Goal: Task Accomplishment & Management: Use online tool/utility

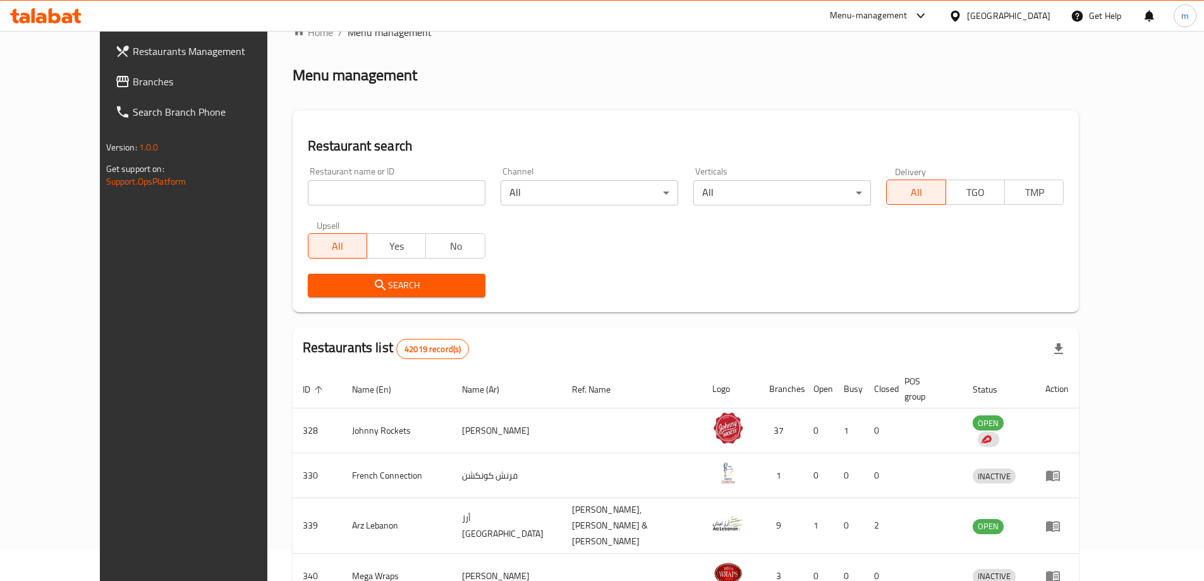
scroll to position [63, 0]
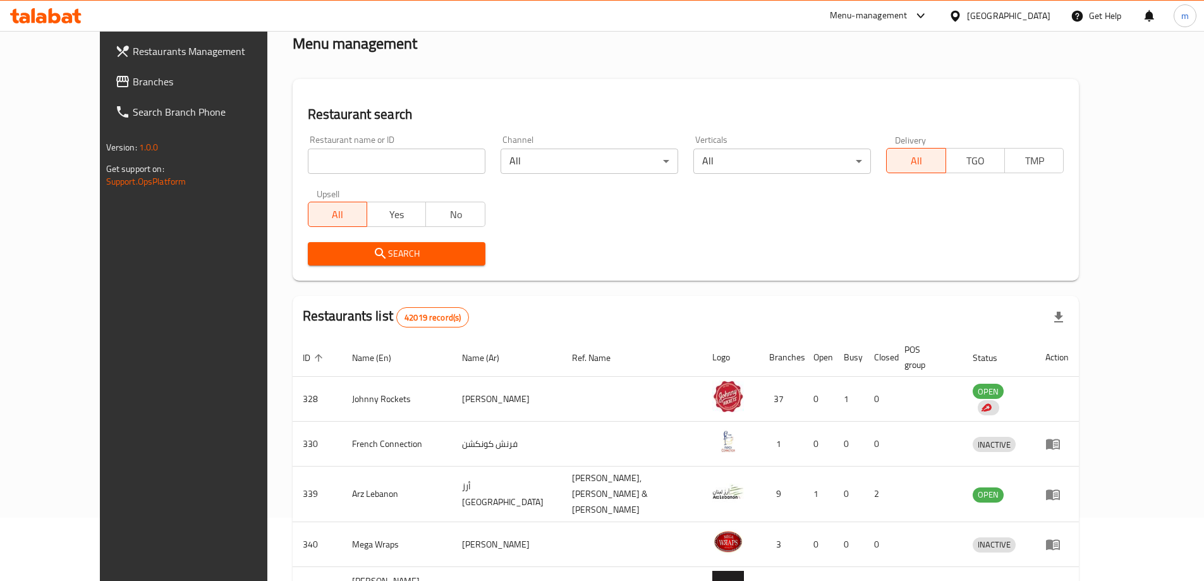
click at [133, 75] on span "Branches" at bounding box center [212, 81] width 158 height 15
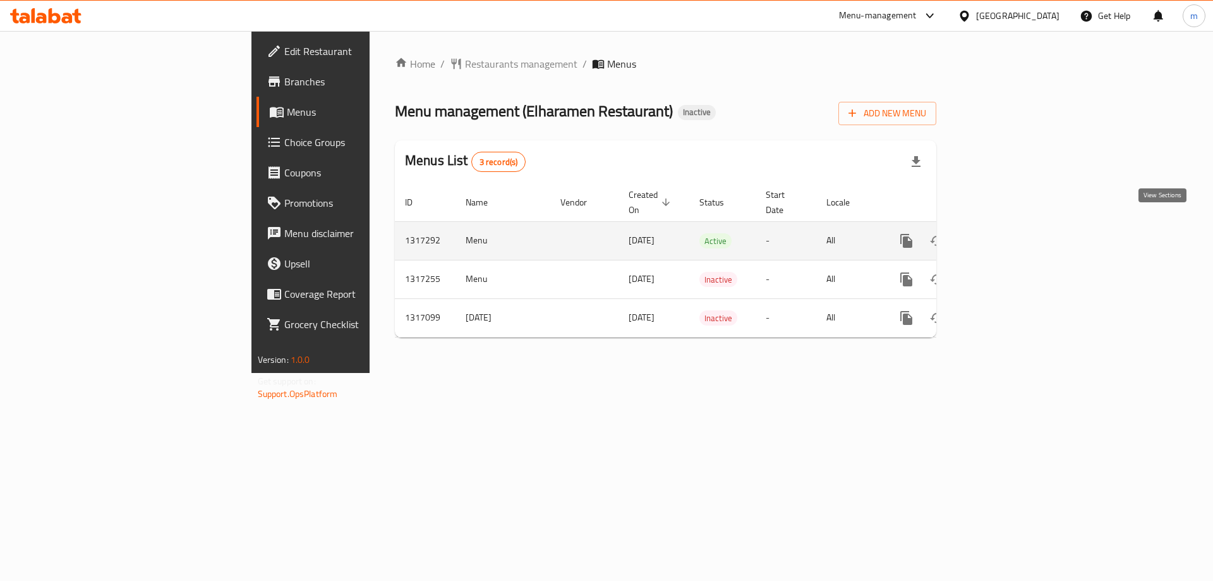
click at [1005, 233] on icon "enhanced table" at bounding box center [997, 240] width 15 height 15
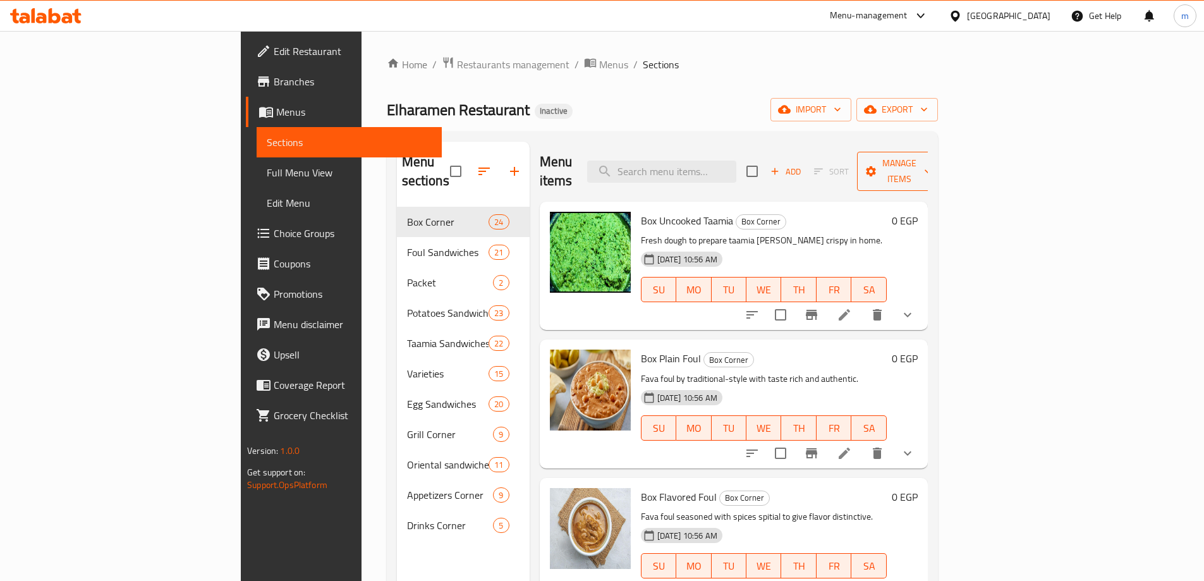
click at [931, 160] on span "Manage items" at bounding box center [899, 171] width 64 height 32
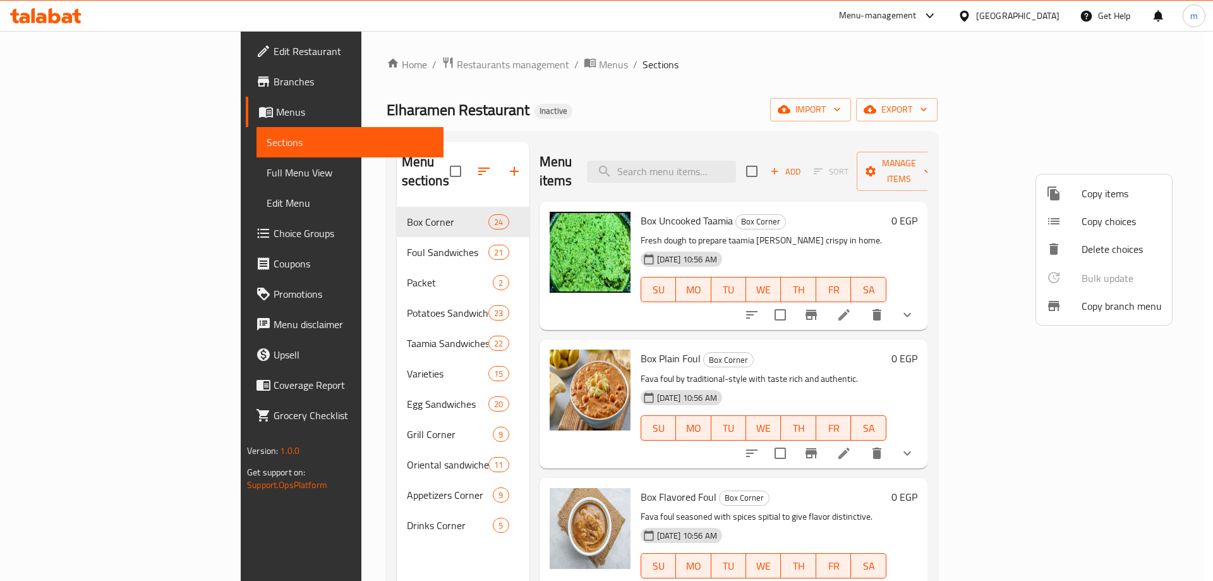
click at [1089, 310] on span "Copy branch menu" at bounding box center [1122, 305] width 80 height 15
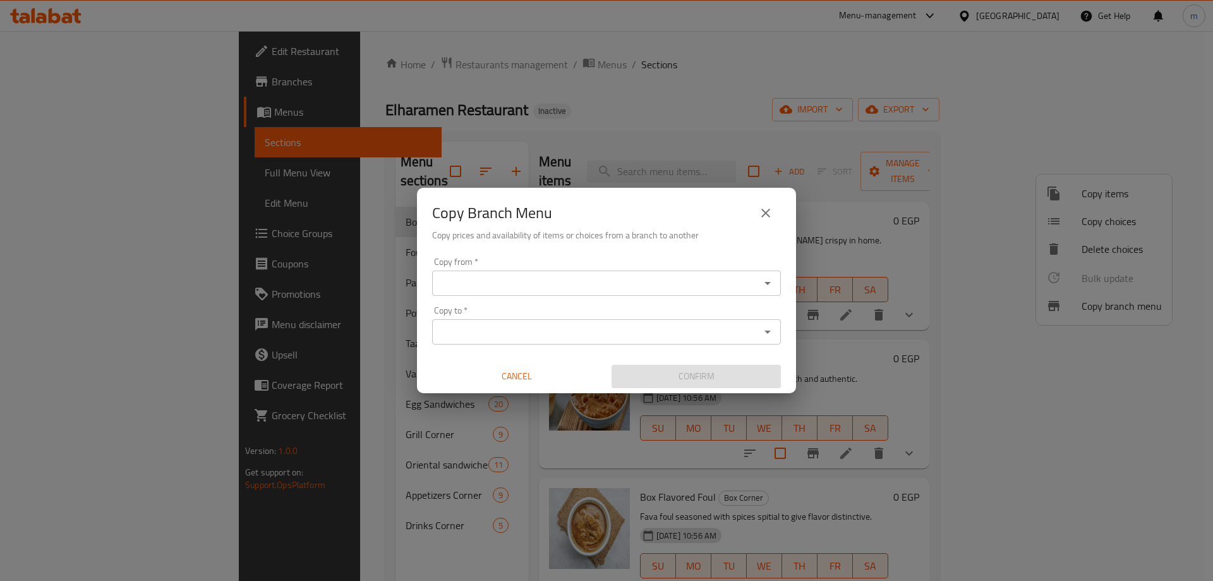
click at [569, 282] on input "Copy from   *" at bounding box center [596, 283] width 320 height 18
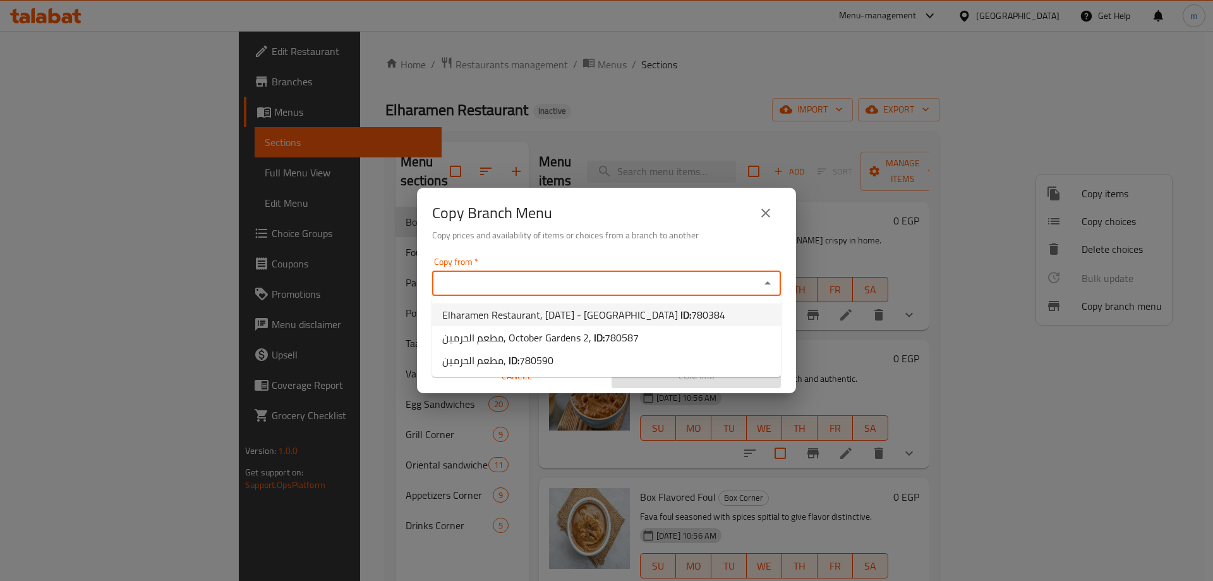
click at [681, 312] on b "ID:" at bounding box center [686, 314] width 11 height 19
type input "Elharamen Restaurant, ‎‎‎‎‎‎‎6th of October - El Montzah"
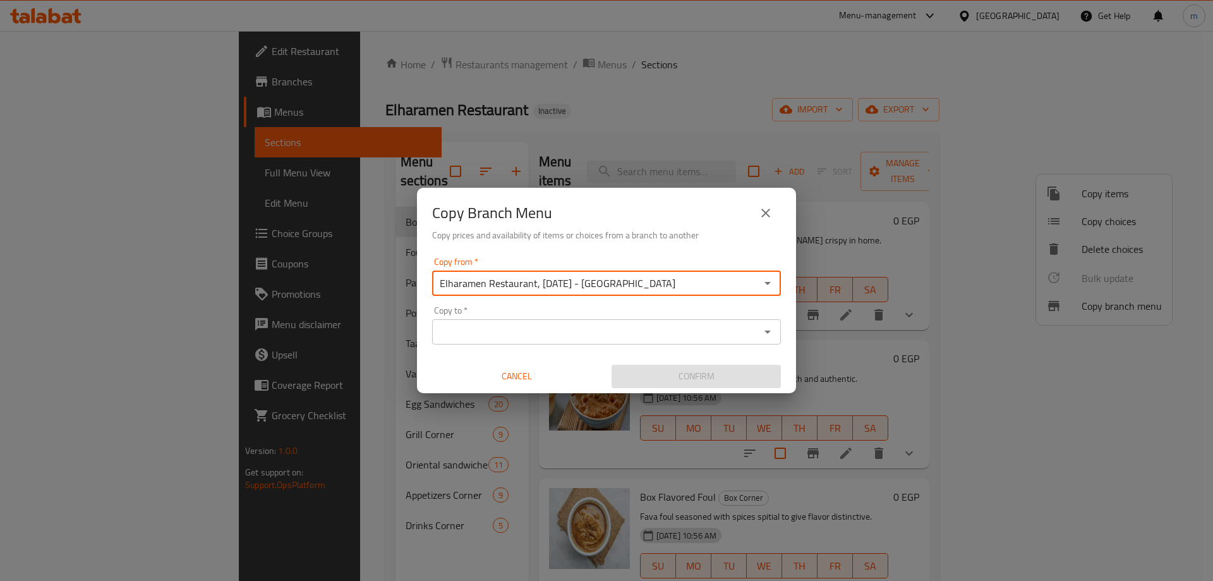
click at [571, 337] on input "Copy to   *" at bounding box center [596, 332] width 320 height 18
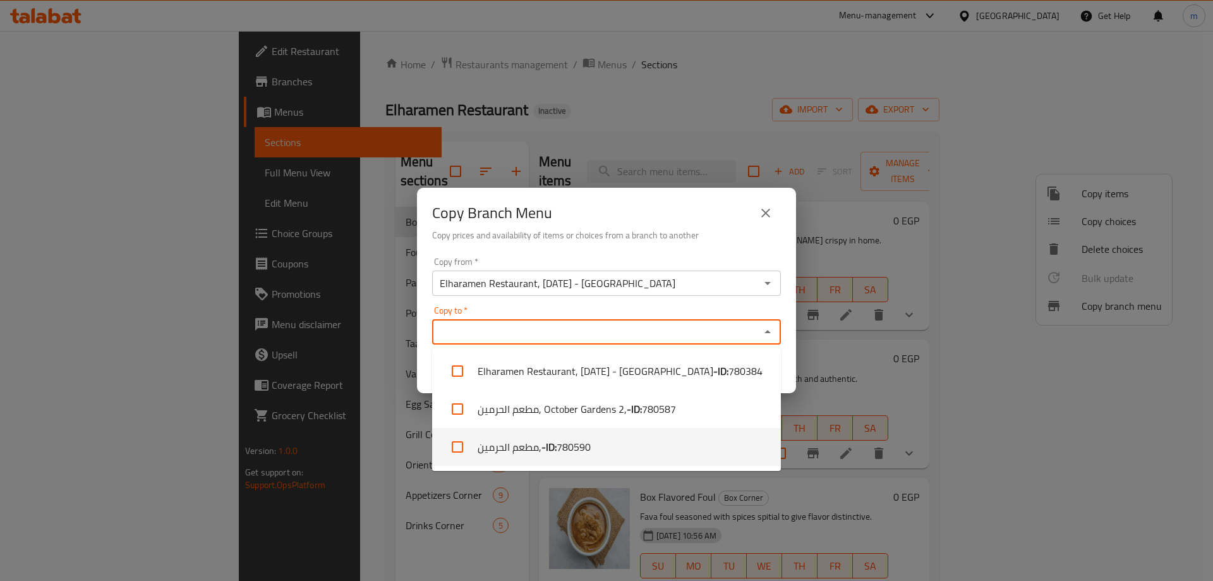
click at [602, 447] on li "مطعم الحرمين, - ID: 780590" at bounding box center [606, 447] width 349 height 38
checkbox input "true"
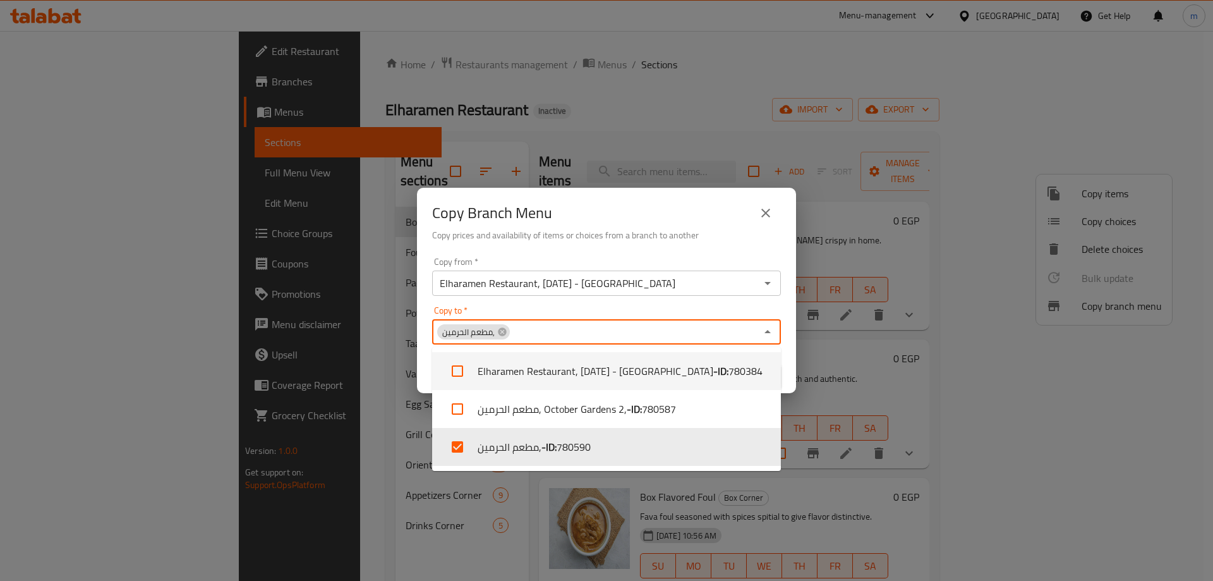
click at [699, 310] on div "Copy to   * مطعم الحرمين, Copy to *" at bounding box center [606, 325] width 349 height 39
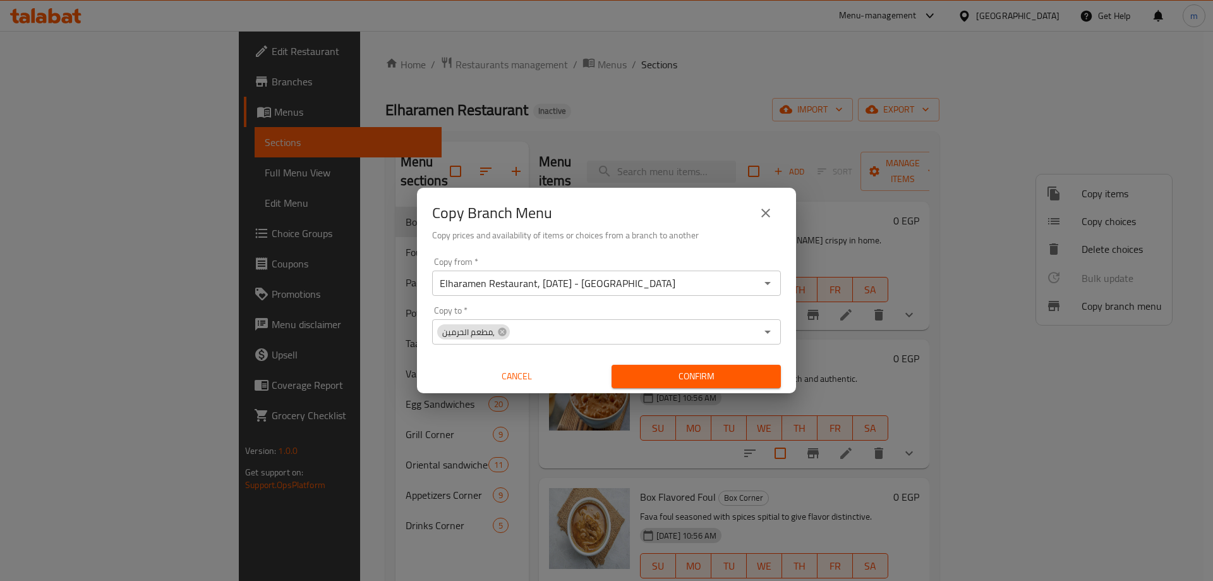
click at [717, 245] on div "Copy Branch Menu Copy prices and availability of items or choices from a branch…" at bounding box center [606, 220] width 379 height 64
click at [719, 382] on span "Confirm" at bounding box center [696, 376] width 149 height 16
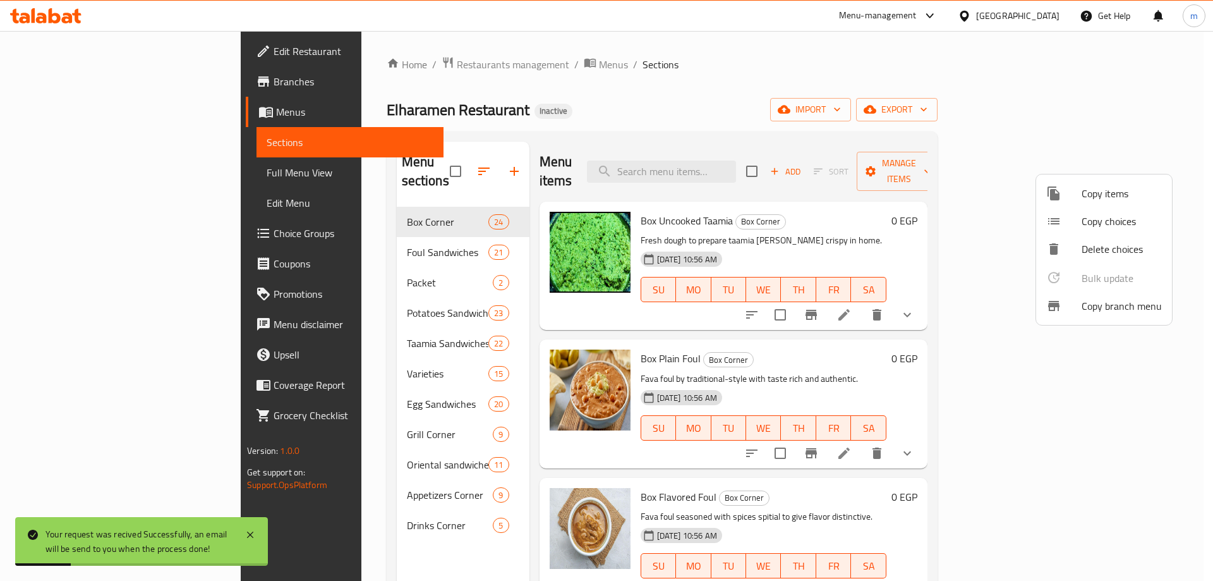
click at [58, 109] on div at bounding box center [606, 290] width 1213 height 581
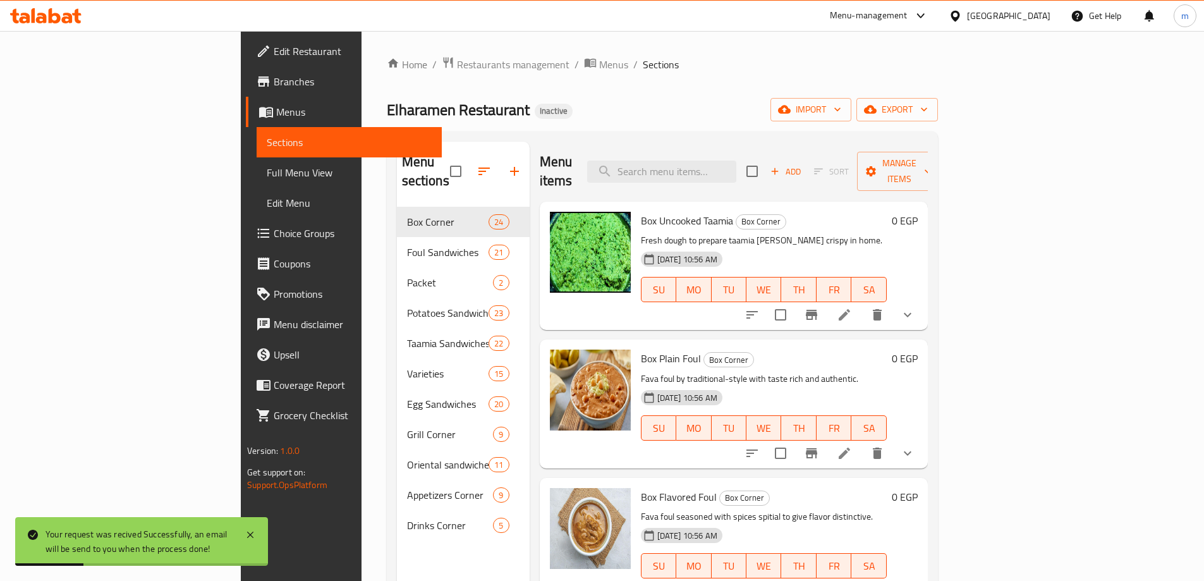
click at [274, 78] on span "Branches" at bounding box center [353, 81] width 158 height 15
